Goal: Navigation & Orientation: Find specific page/section

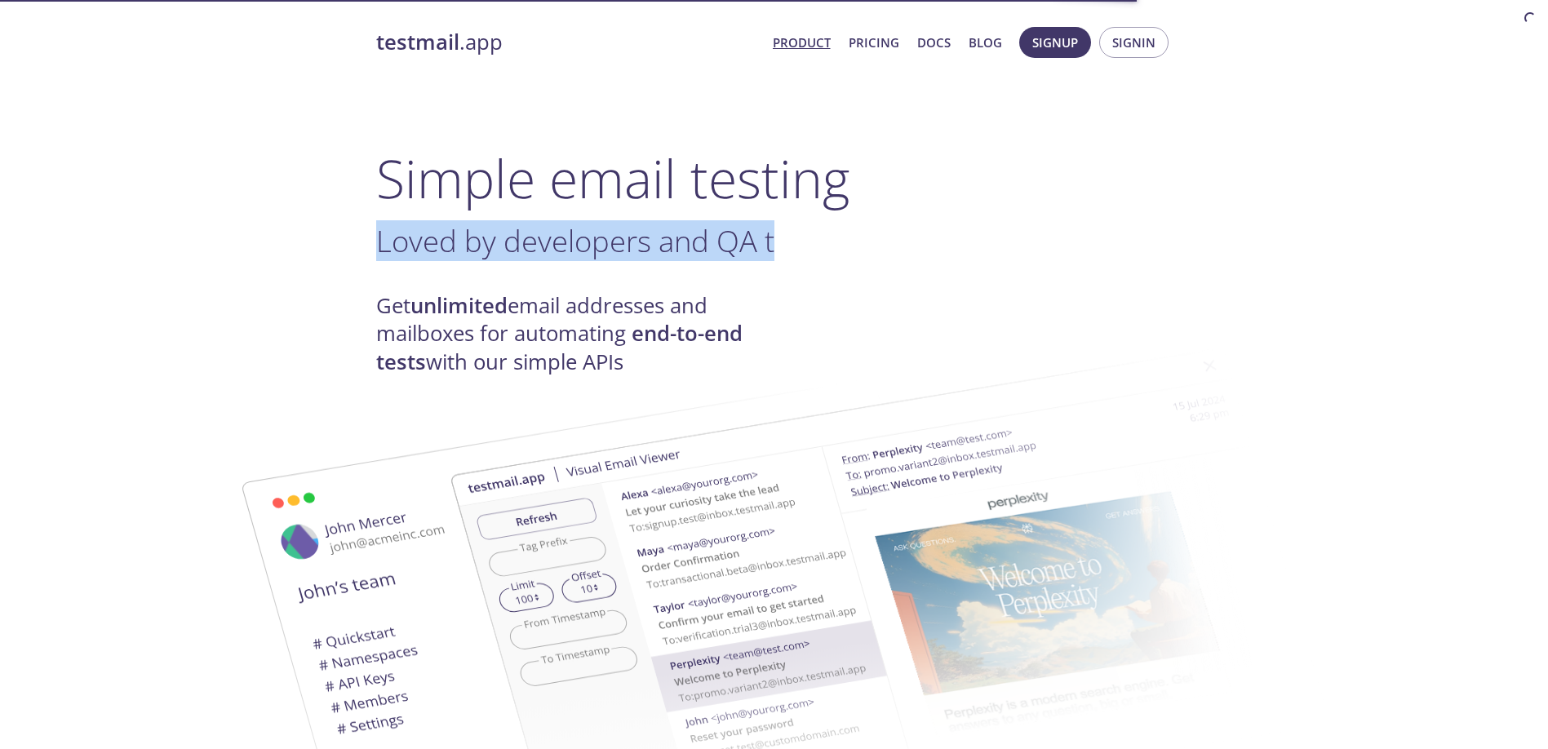
drag, startPoint x: 472, startPoint y: 246, endPoint x: 1000, endPoint y: 258, distance: 528.1
click at [1000, 258] on h3 "Loved by developers and QA t ." at bounding box center [774, 241] width 796 height 37
click at [1000, 258] on h3 "Loved by developer ." at bounding box center [774, 241] width 796 height 37
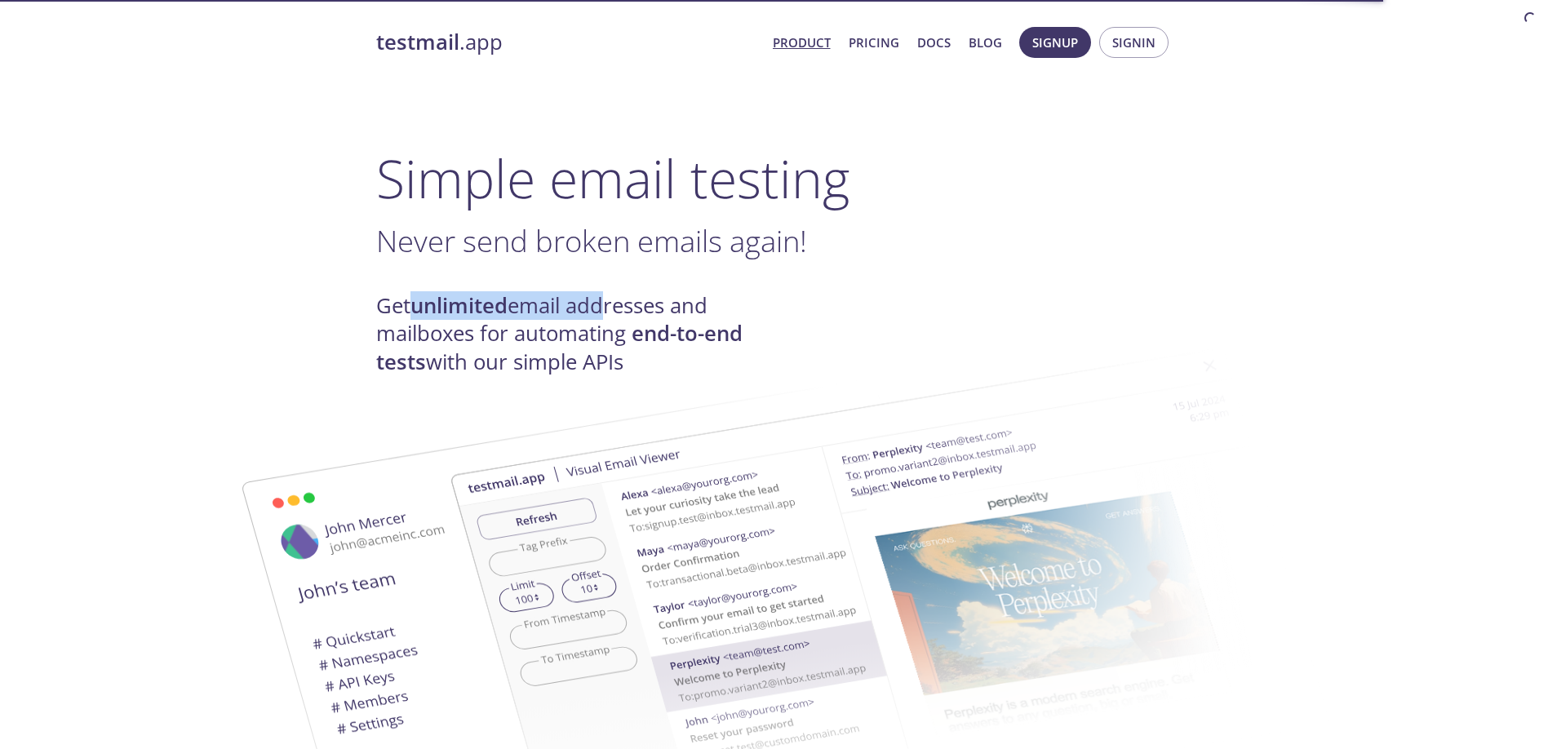
drag, startPoint x: 416, startPoint y: 308, endPoint x: 576, endPoint y: 306, distance: 160.0
click at [591, 308] on h4 "Get unlimited email addresses and mailboxes for automating end-to-end tests wit…" at bounding box center [575, 334] width 398 height 84
click at [570, 306] on h4 "Get unlimited email addresses and mailboxes for automating end-to-end tests wit…" at bounding box center [575, 334] width 398 height 84
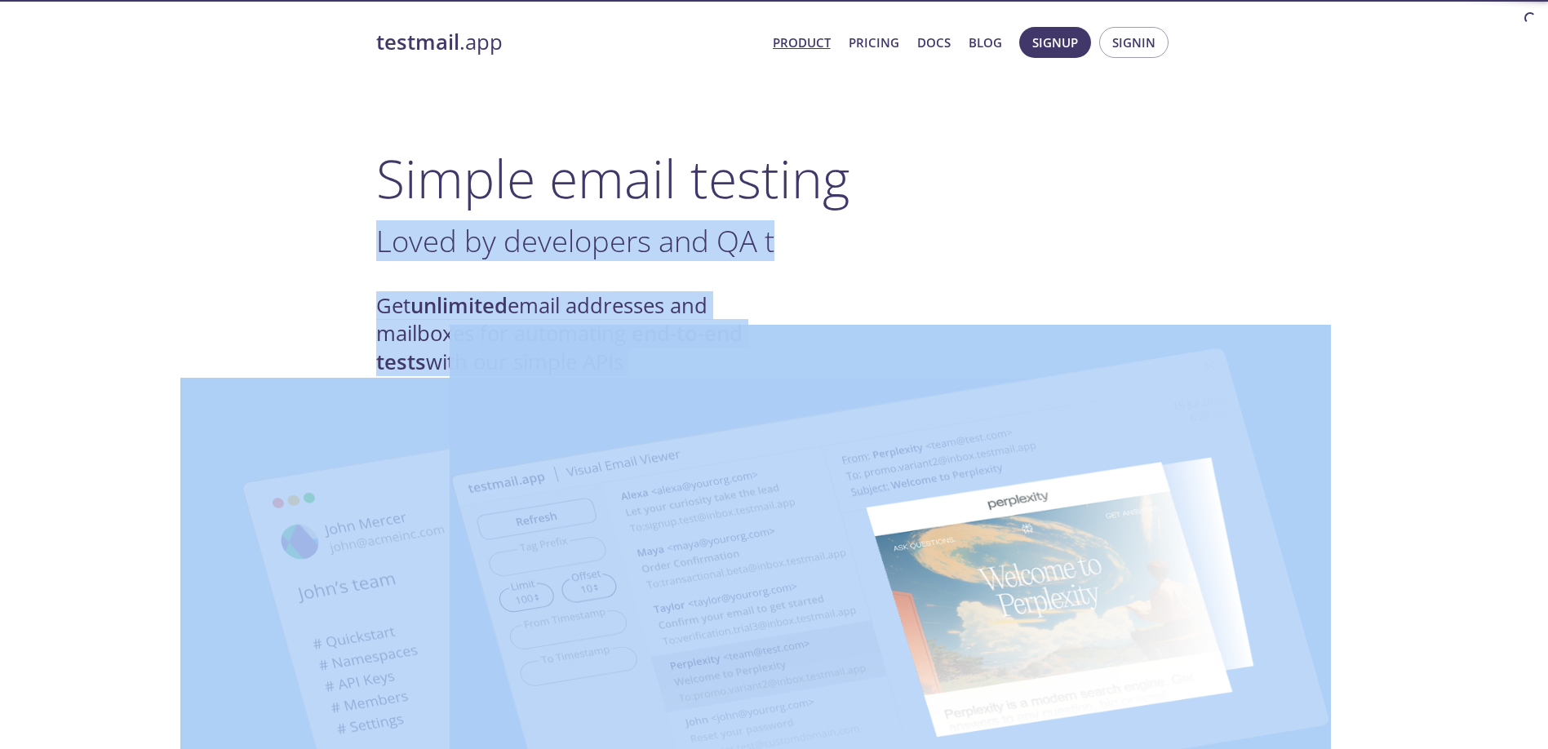
drag, startPoint x: 517, startPoint y: 251, endPoint x: 1006, endPoint y: 340, distance: 497.7
click at [1006, 340] on img at bounding box center [890, 601] width 881 height 552
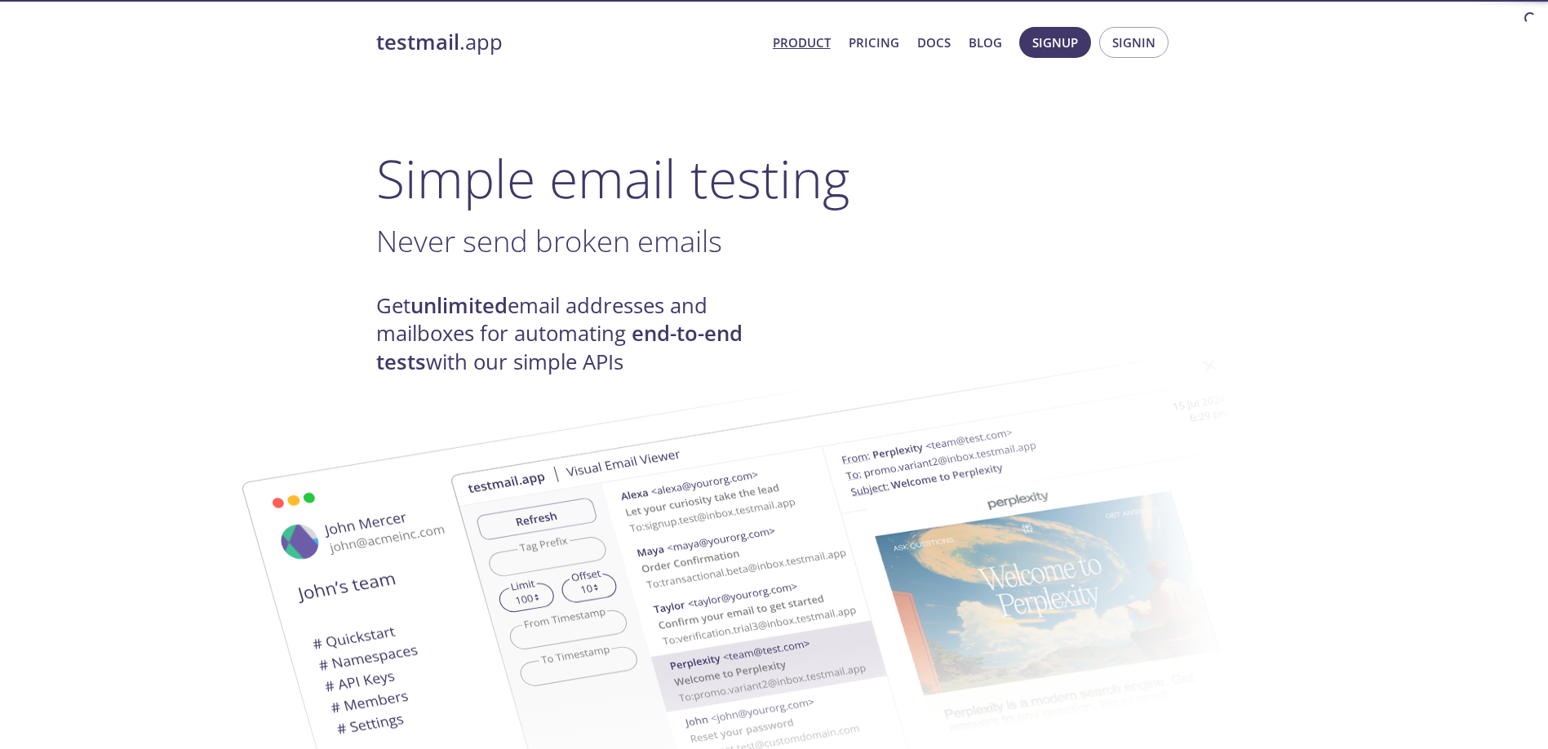
click at [789, 40] on link "Product" at bounding box center [802, 42] width 58 height 21
